Goal: Information Seeking & Learning: Learn about a topic

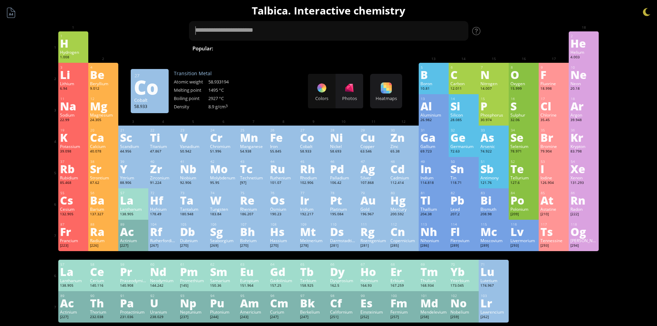
click at [313, 143] on div "Co" at bounding box center [313, 137] width 27 height 11
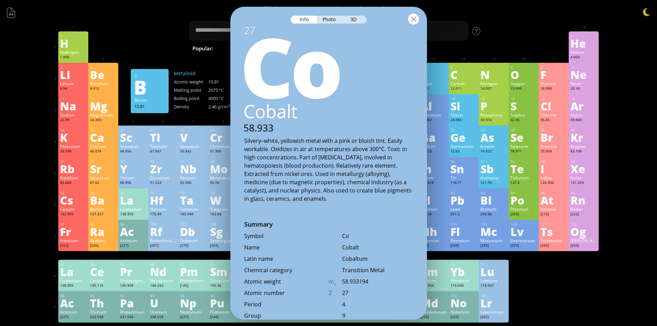
click at [413, 20] on div at bounding box center [413, 18] width 11 height 11
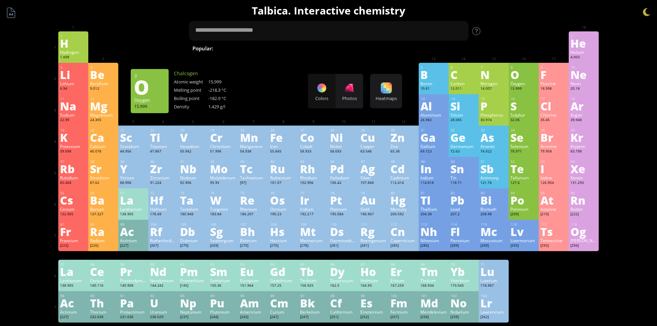
click at [516, 78] on div "O" at bounding box center [523, 74] width 27 height 11
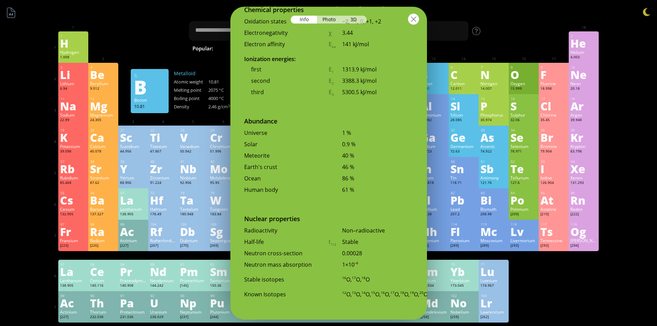
click at [415, 20] on div at bounding box center [413, 18] width 11 height 11
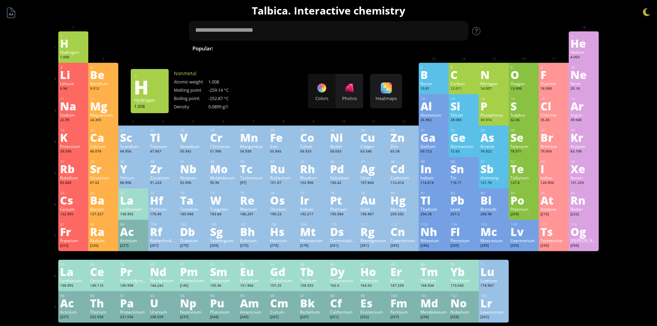
click at [75, 39] on div "H" at bounding box center [73, 43] width 27 height 11
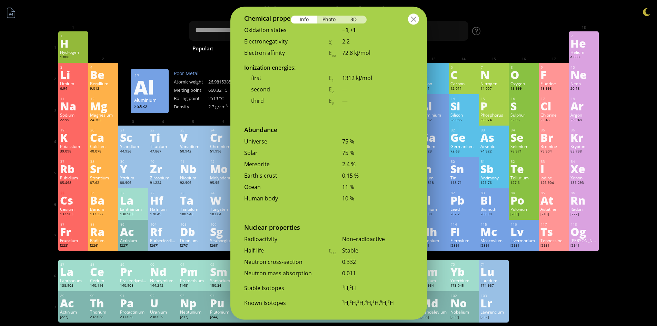
click at [410, 18] on div at bounding box center [413, 18] width 11 height 11
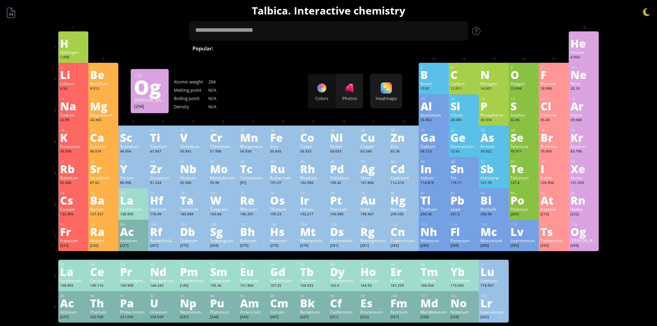
click at [585, 237] on div "Og" at bounding box center [583, 231] width 27 height 11
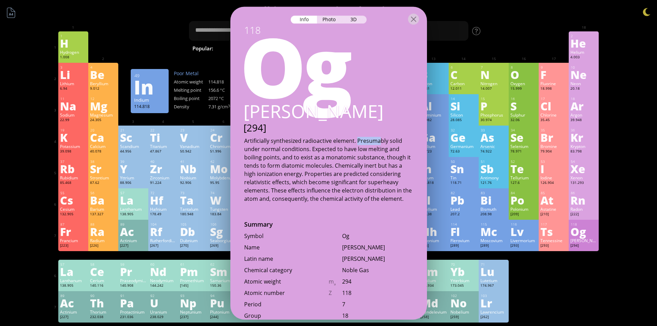
drag, startPoint x: 356, startPoint y: 140, endPoint x: 378, endPoint y: 144, distance: 22.2
click at [378, 144] on div "Artificially synthesized radioactive element. Presumably solid under normal con…" at bounding box center [328, 170] width 169 height 66
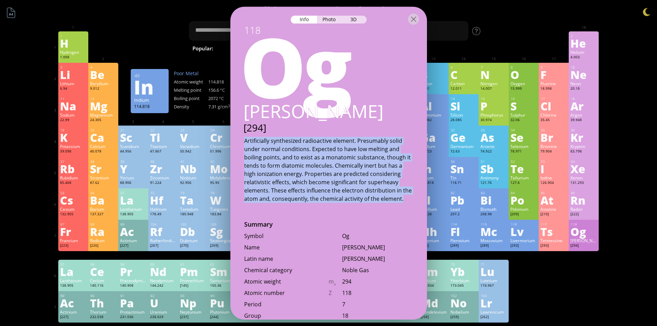
drag, startPoint x: 374, startPoint y: 198, endPoint x: 244, endPoint y: 141, distance: 142.8
click at [244, 141] on div "Artificially synthesized radioactive element. Presumably solid under normal con…" at bounding box center [328, 170] width 169 height 66
click at [244, 126] on div at bounding box center [244, 126] width 0 height 0
click at [259, 140] on div "Artificially synthesized radioactive element. Presumably solid under normal con…" at bounding box center [328, 170] width 169 height 66
drag, startPoint x: 246, startPoint y: 140, endPoint x: 384, endPoint y: 202, distance: 151.2
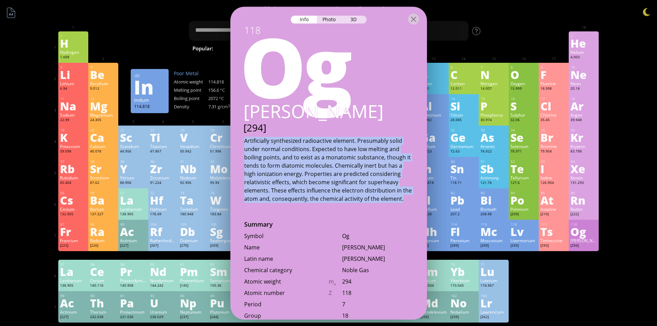
click at [384, 202] on div "Artificially synthesized radioactive element. Presumably solid under normal con…" at bounding box center [328, 170] width 196 height 66
click at [373, 202] on div at bounding box center [373, 202] width 0 height 0
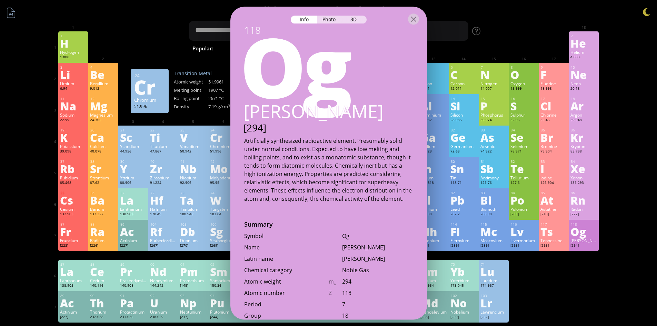
click at [335, 22] on div "Photo" at bounding box center [329, 20] width 25 height 8
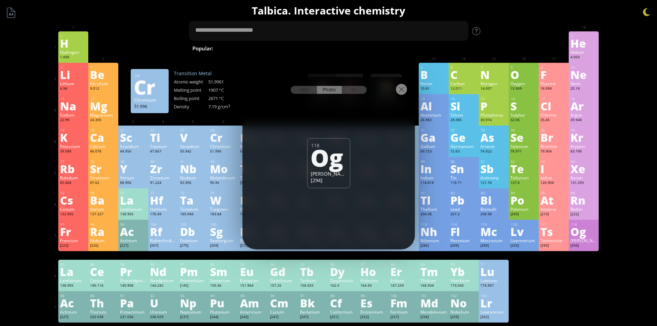
click at [326, 153] on div "Og" at bounding box center [327, 156] width 35 height 23
click at [355, 95] on div at bounding box center [328, 89] width 172 height 24
click at [355, 92] on div "3D" at bounding box center [354, 90] width 25 height 8
click at [330, 88] on div "Photo" at bounding box center [329, 90] width 25 height 8
click at [308, 88] on div "Info" at bounding box center [304, 90] width 27 height 8
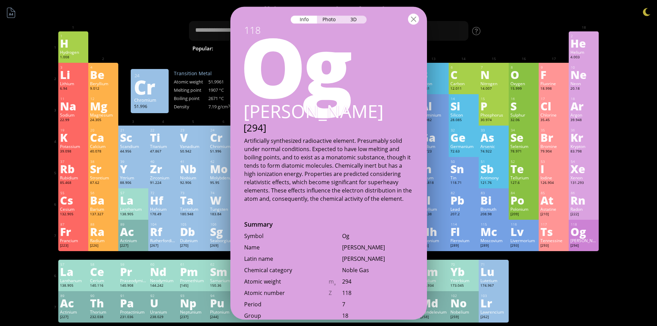
click at [412, 19] on div at bounding box center [413, 18] width 11 height 11
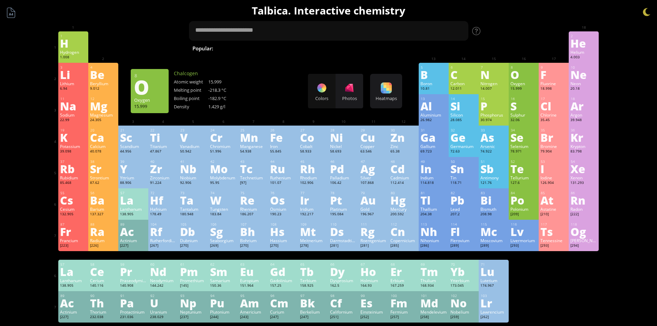
click at [526, 80] on div "8 O Oxygen 15.999 −2, −1, 0, +1, +2 −2, −1, 0, +1, +2 -218.3 °C -182.9 °C 1.429…" at bounding box center [523, 78] width 30 height 31
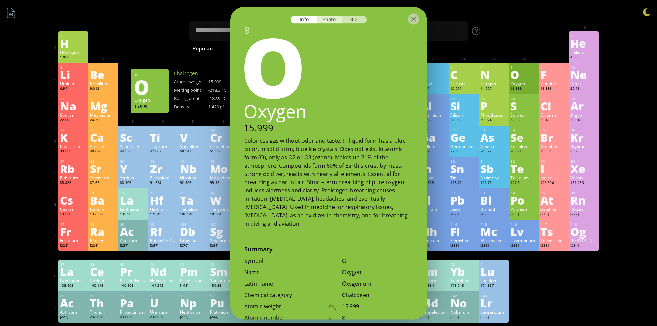
click at [331, 17] on div "Photo" at bounding box center [329, 20] width 25 height 8
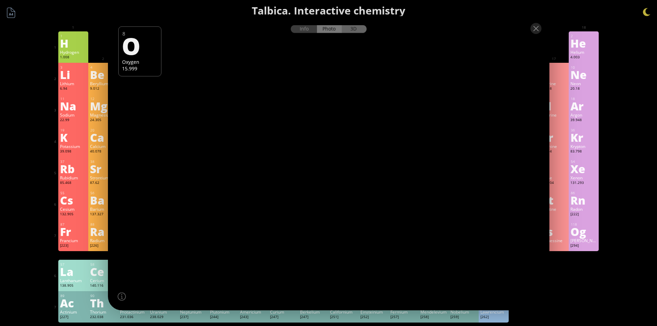
click at [359, 28] on div "3D" at bounding box center [354, 29] width 25 height 8
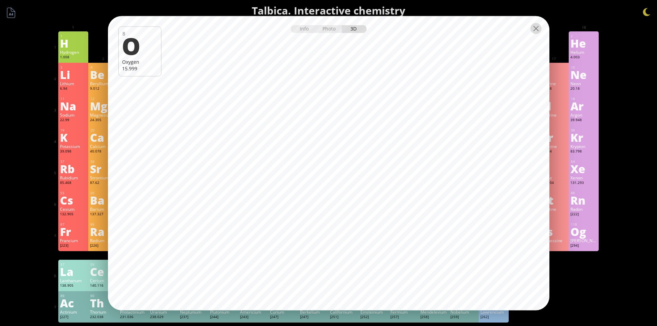
click at [536, 32] on div at bounding box center [535, 28] width 11 height 11
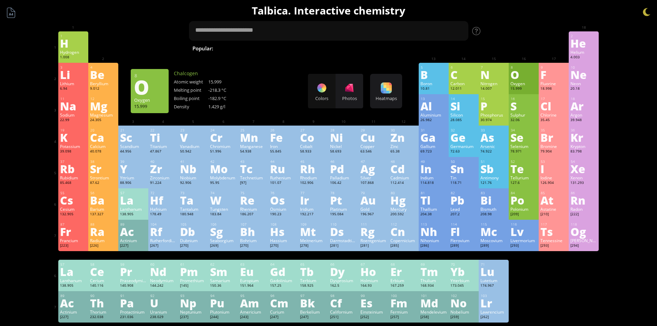
scroll to position [34, 0]
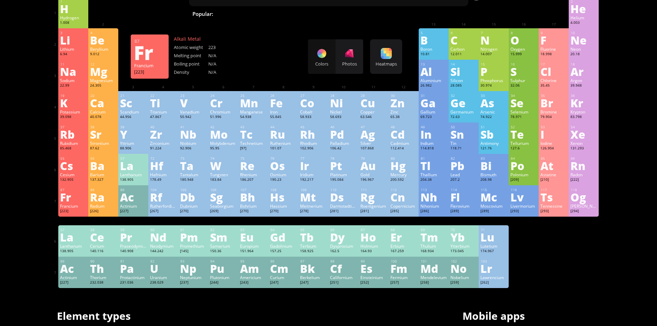
click at [39, 196] on div "Summary Molecular formula Molecular weight Exact mass Monoisotopic mass Classif…" at bounding box center [328, 258] width 657 height 584
click at [589, 209] on div "[294]" at bounding box center [583, 212] width 27 height 6
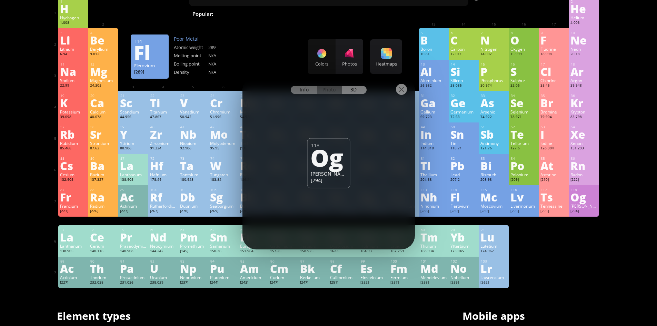
click at [304, 90] on div "Info" at bounding box center [304, 90] width 27 height 8
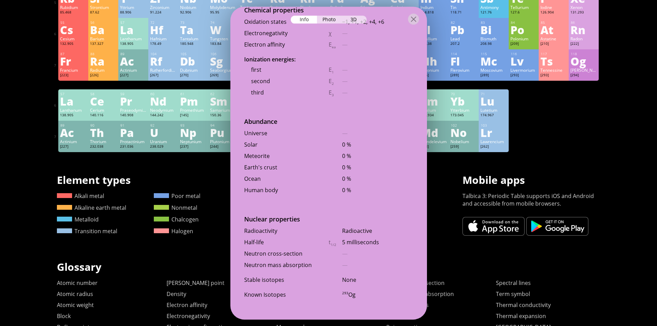
scroll to position [172, 0]
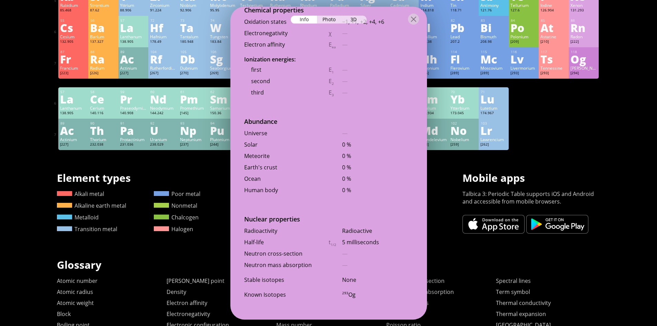
click at [564, 138] on div "1 H Hydrogen 1.008 −1, +1 −1, +1 -259.14 °C -252.87 °C 0.0899 g/l 1s 1 2 He Hel…" at bounding box center [328, 4] width 541 height 291
click at [417, 20] on div at bounding box center [413, 18] width 11 height 11
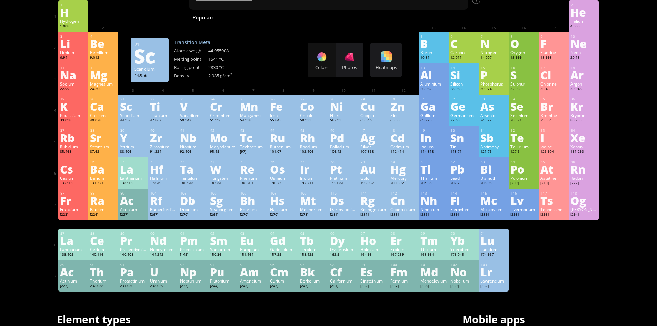
scroll to position [0, 0]
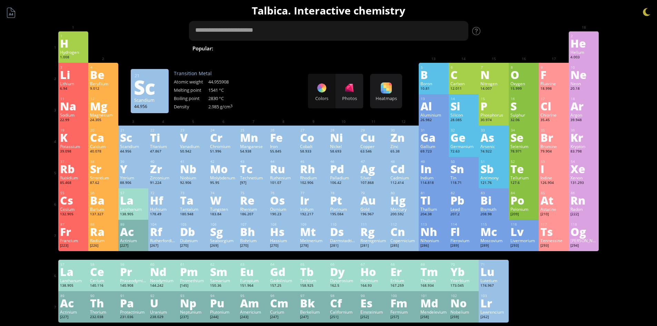
drag, startPoint x: 274, startPoint y: 22, endPoint x: 274, endPoint y: 27, distance: 5.5
click at [274, 22] on textarea at bounding box center [328, 31] width 279 height 20
click at [478, 33] on div at bounding box center [476, 31] width 8 height 8
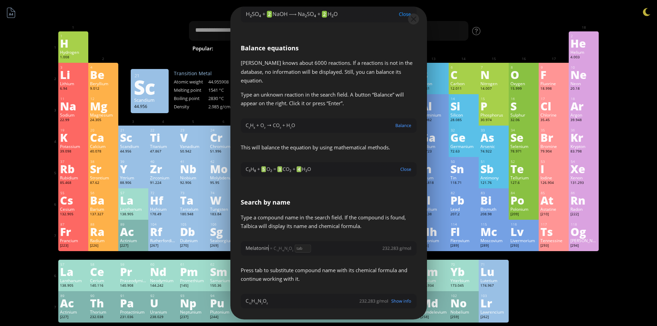
scroll to position [1033, 0]
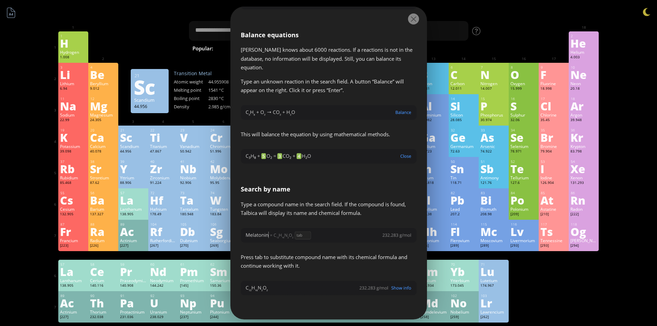
click at [410, 17] on div at bounding box center [413, 18] width 11 height 11
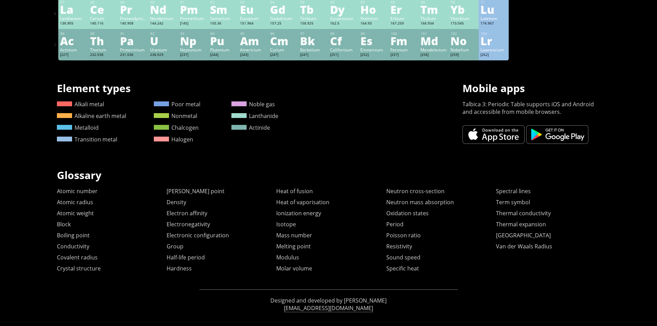
scroll to position [267, 0]
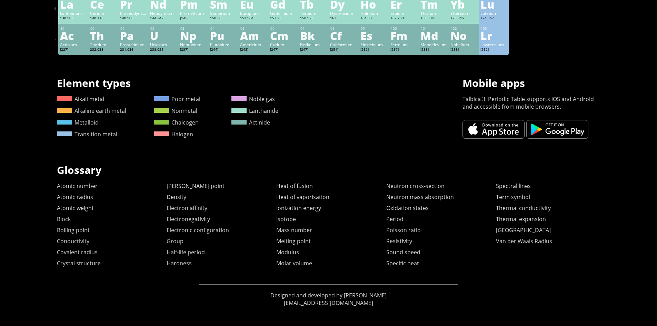
click at [513, 181] on div "Glossary Glossary Atomic number Atomic radius Atomic weight Block Boiling point…" at bounding box center [328, 215] width 543 height 104
click at [512, 187] on link "Spectral lines" at bounding box center [513, 186] width 35 height 8
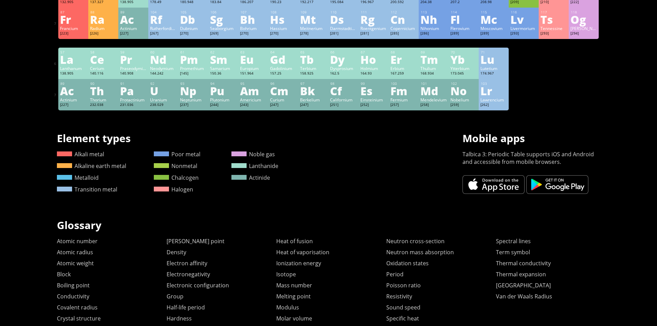
scroll to position [129, 0]
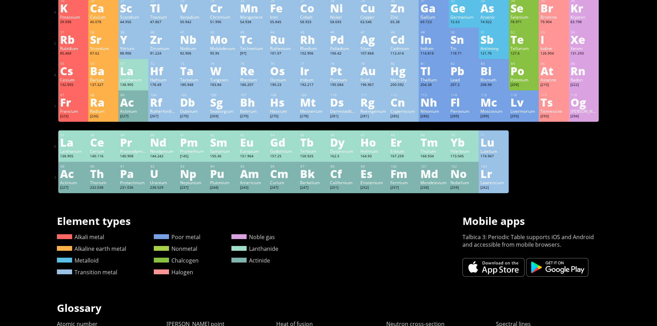
click at [102, 100] on div "Ra" at bounding box center [103, 102] width 27 height 11
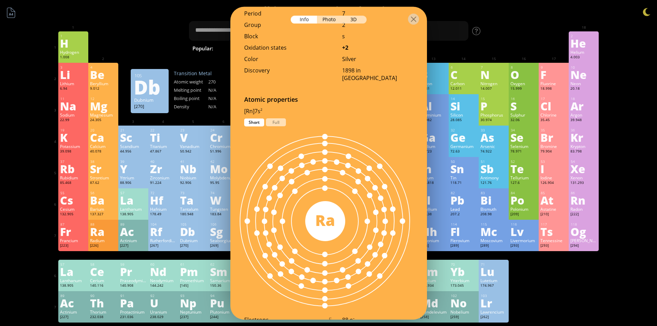
scroll to position [345, 0]
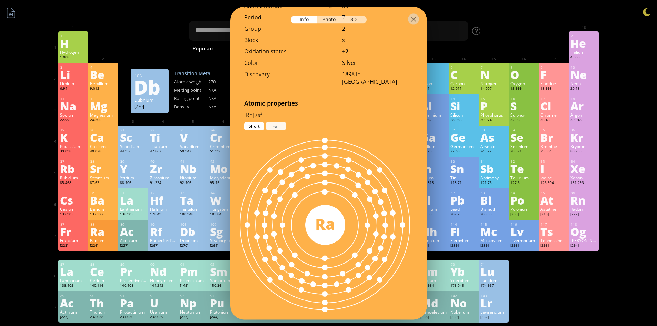
click at [271, 122] on div "Full" at bounding box center [276, 126] width 20 height 8
click at [258, 122] on div "Short" at bounding box center [254, 126] width 20 height 8
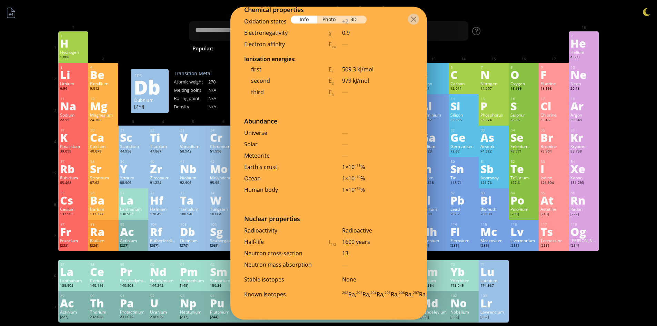
scroll to position [1504, 0]
